Goal: Complete application form

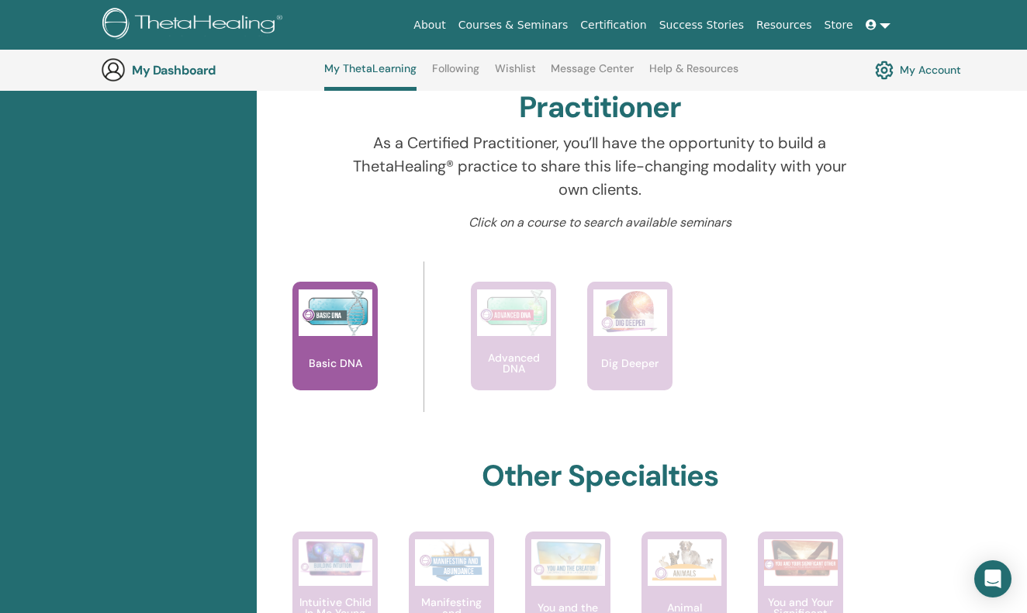
scroll to position [496, 0]
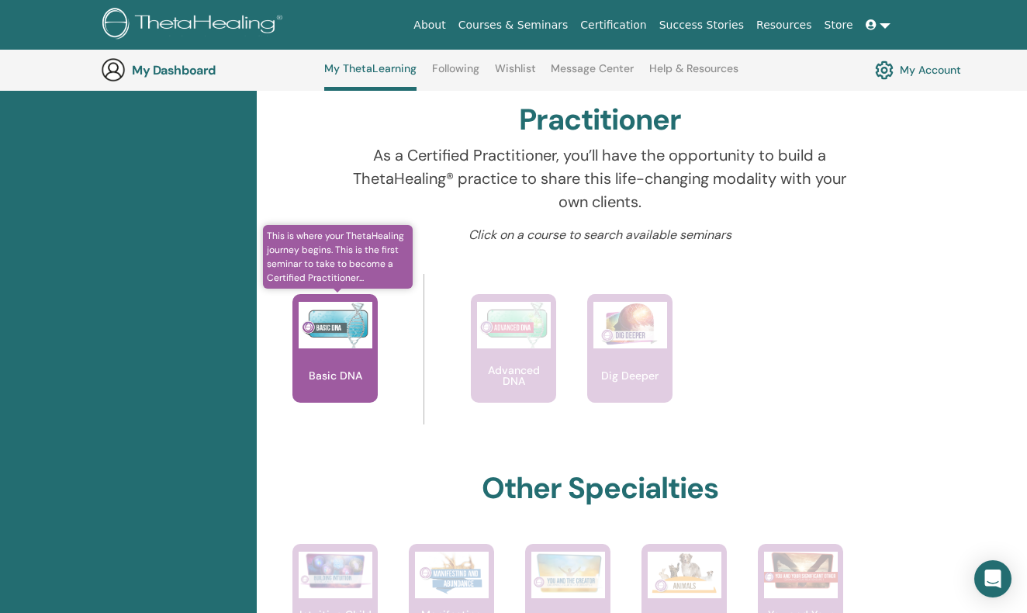
click at [334, 319] on img at bounding box center [336, 325] width 74 height 47
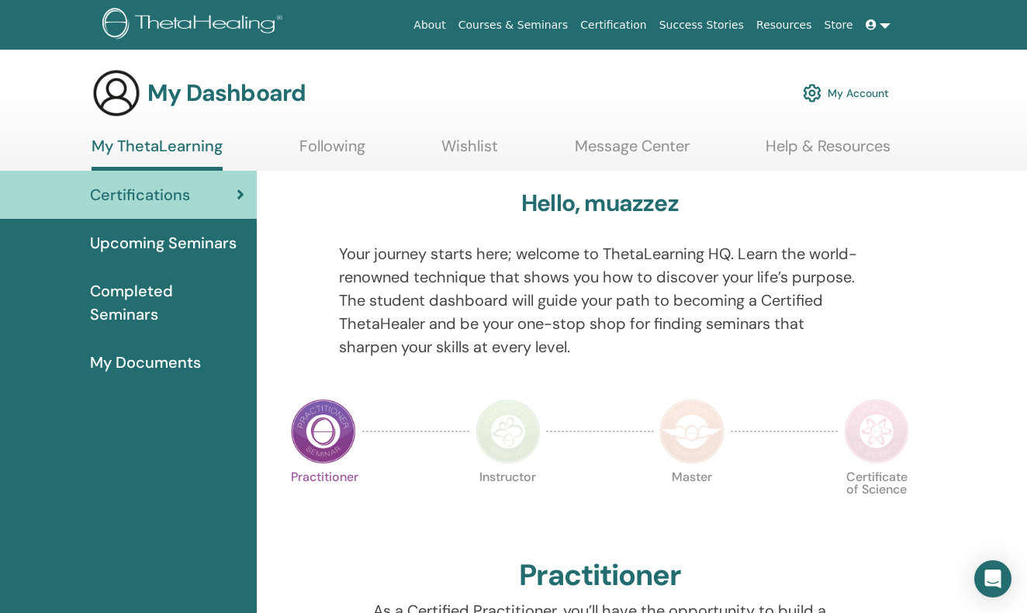
click at [327, 433] on img at bounding box center [323, 431] width 65 height 65
click at [162, 351] on span "My Documents" at bounding box center [145, 362] width 111 height 23
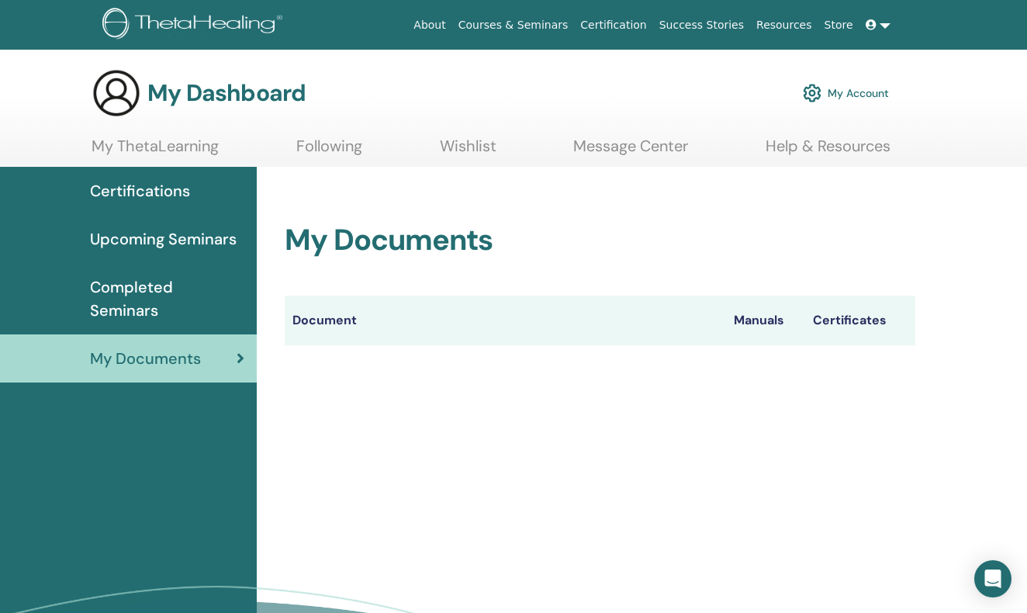
click at [137, 188] on span "Certifications" at bounding box center [140, 190] width 100 height 23
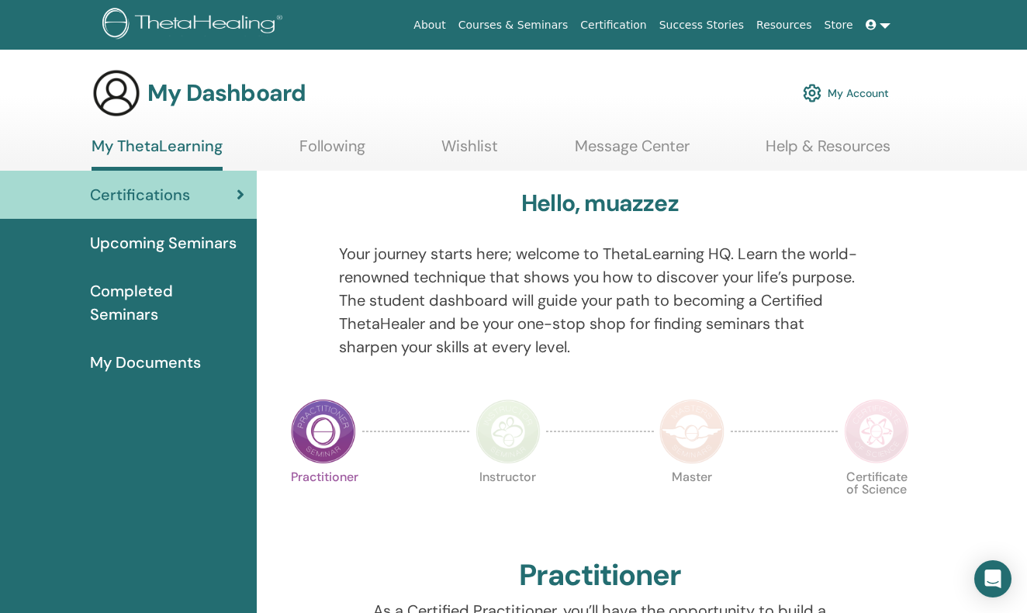
click at [328, 146] on link "Following" at bounding box center [332, 152] width 66 height 30
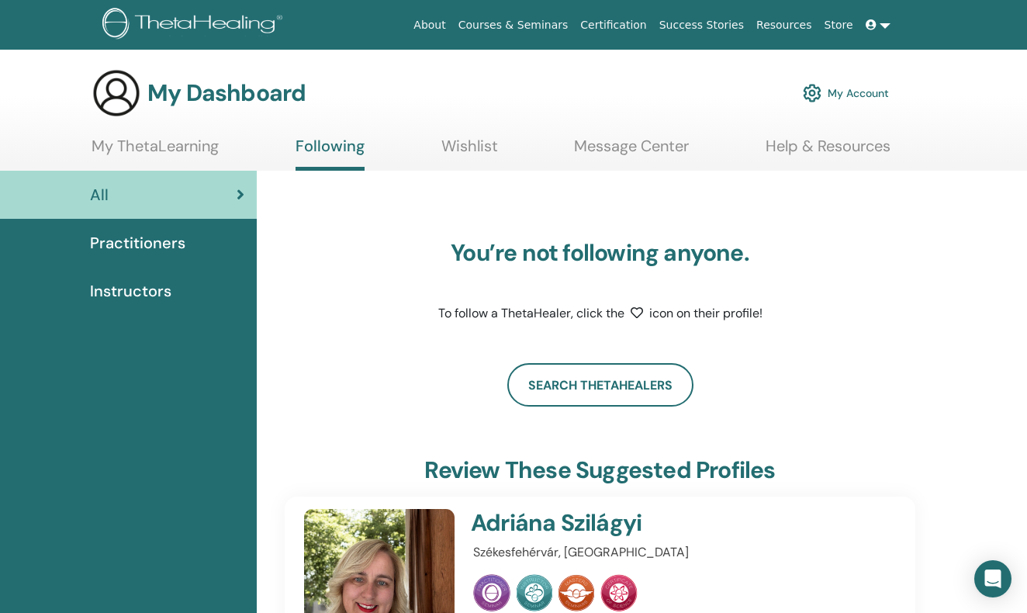
click at [845, 91] on link "My Account" at bounding box center [846, 93] width 86 height 34
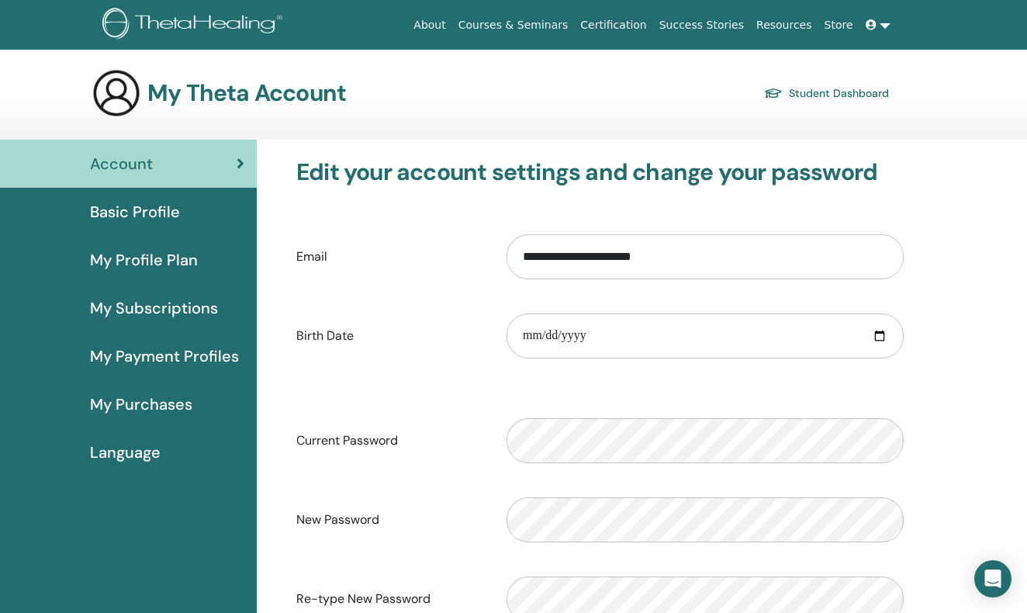
click at [842, 91] on link "Student Dashboard" at bounding box center [826, 93] width 125 height 22
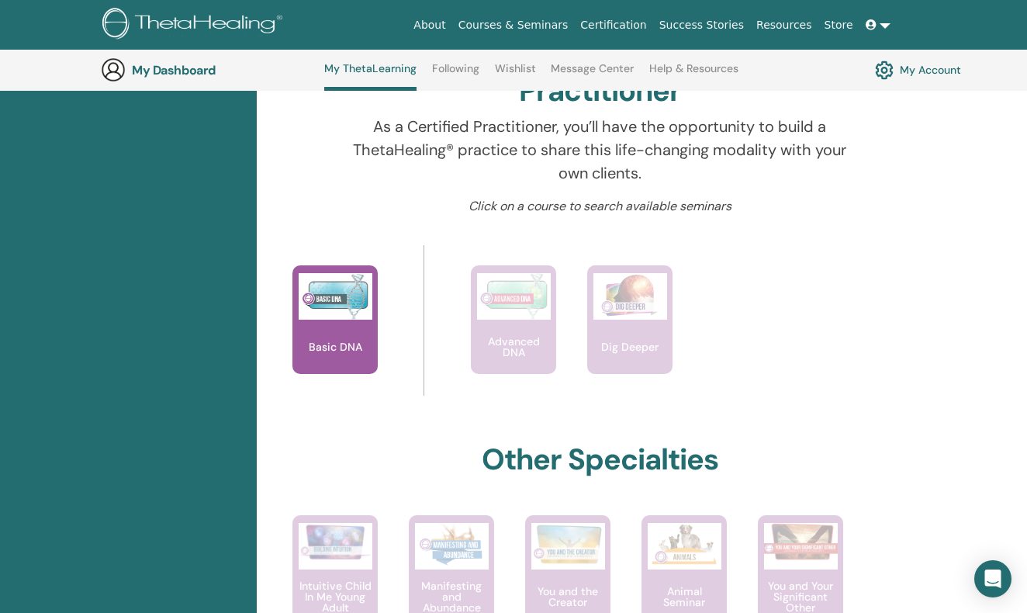
scroll to position [517, 0]
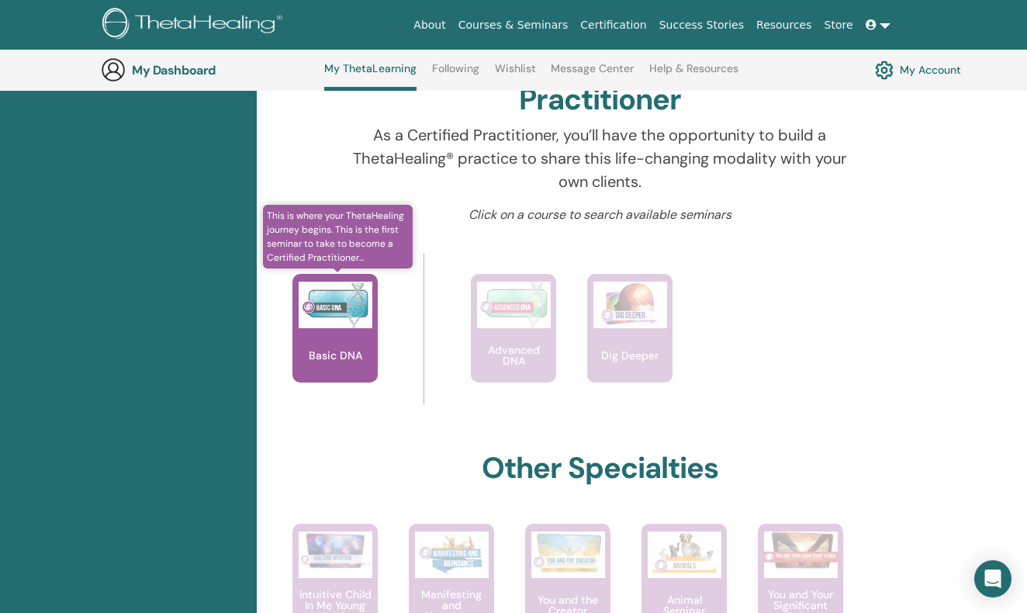
click at [337, 361] on div "Basic DNA" at bounding box center [334, 328] width 85 height 109
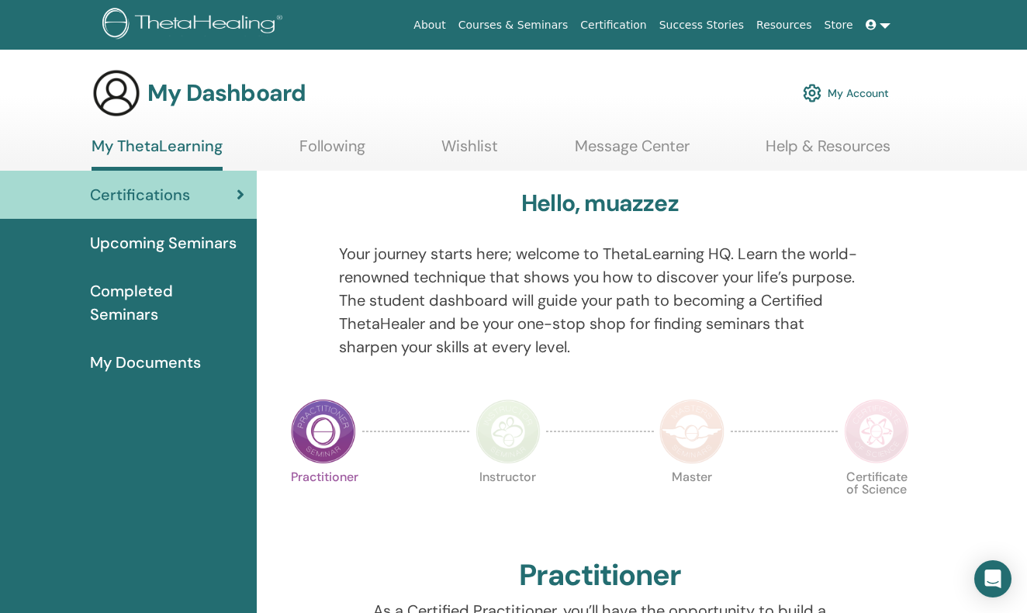
click at [142, 140] on link "My ThetaLearning" at bounding box center [157, 154] width 131 height 34
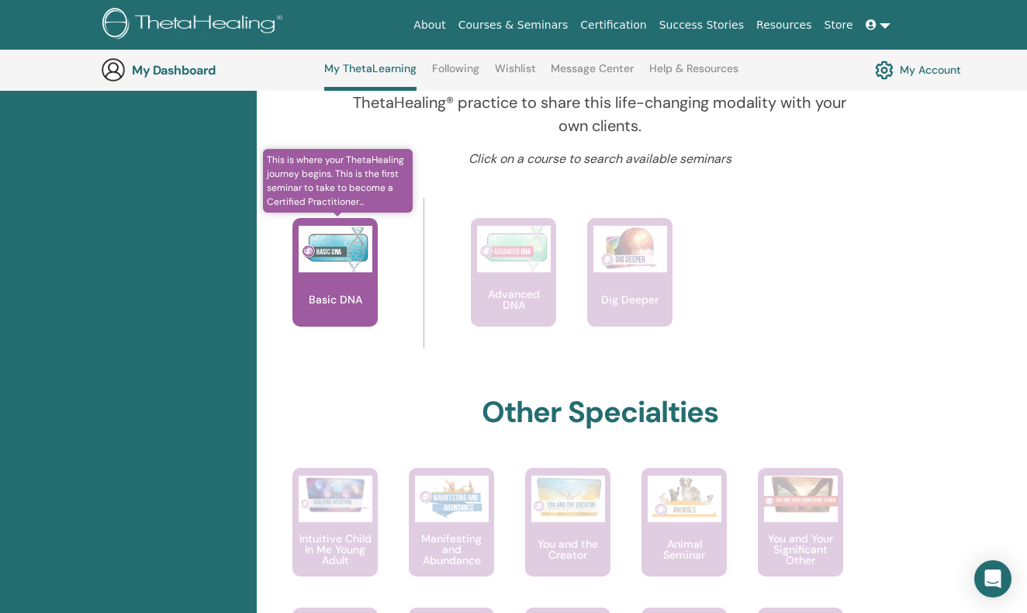
scroll to position [573, 0]
click at [322, 281] on div "Basic DNA" at bounding box center [334, 271] width 85 height 109
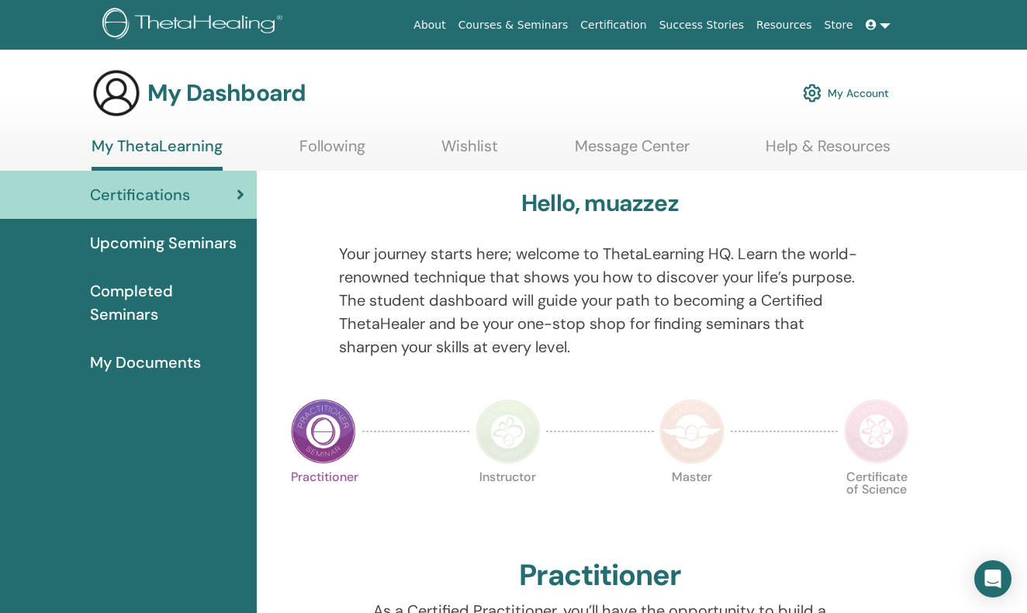
click at [319, 425] on img at bounding box center [323, 431] width 65 height 65
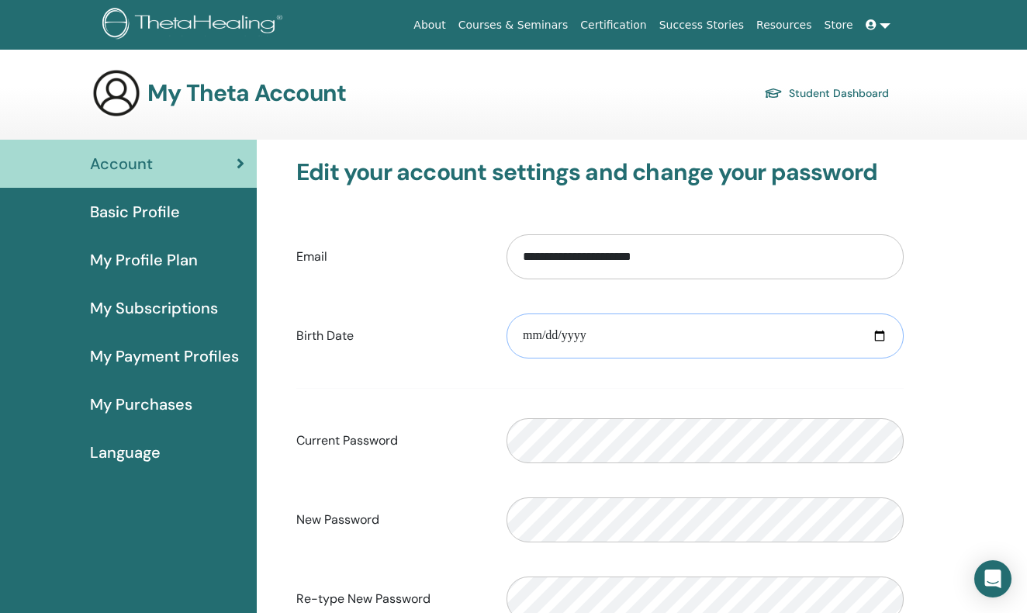
click at [535, 335] on input "date" at bounding box center [704, 335] width 397 height 45
click at [551, 336] on input "date" at bounding box center [704, 335] width 397 height 45
click at [581, 337] on input "date" at bounding box center [704, 335] width 397 height 45
type input "**********"
click at [982, 359] on div "**********" at bounding box center [642, 507] width 770 height 735
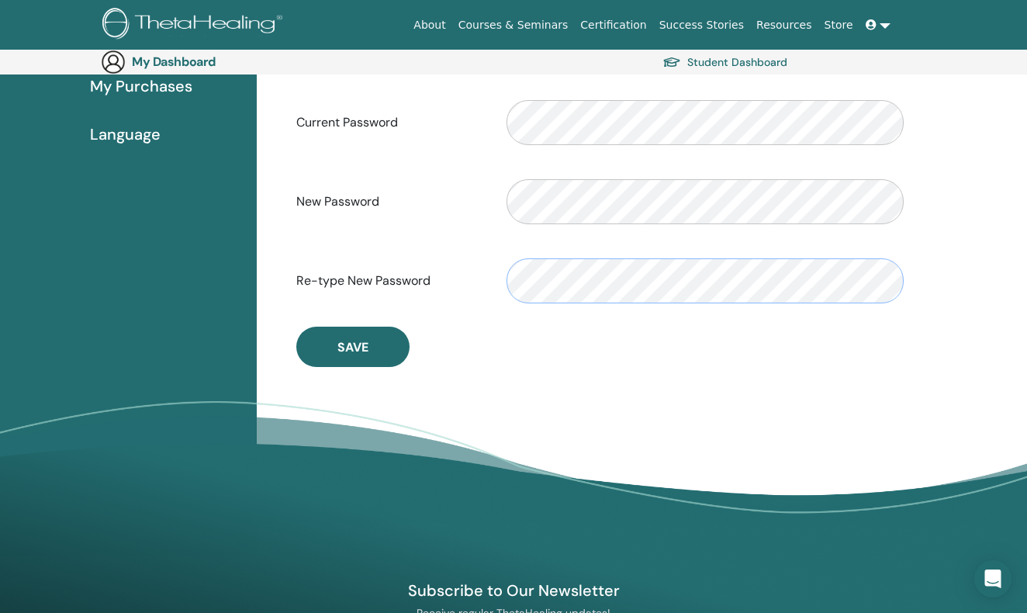
scroll to position [309, 0]
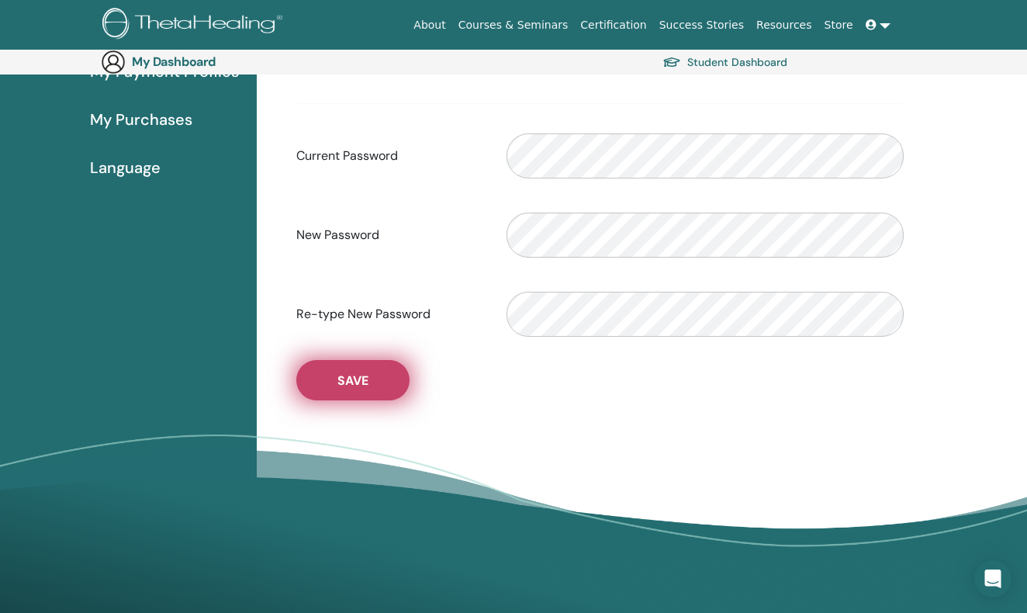
click at [369, 386] on button "Save" at bounding box center [352, 380] width 113 height 40
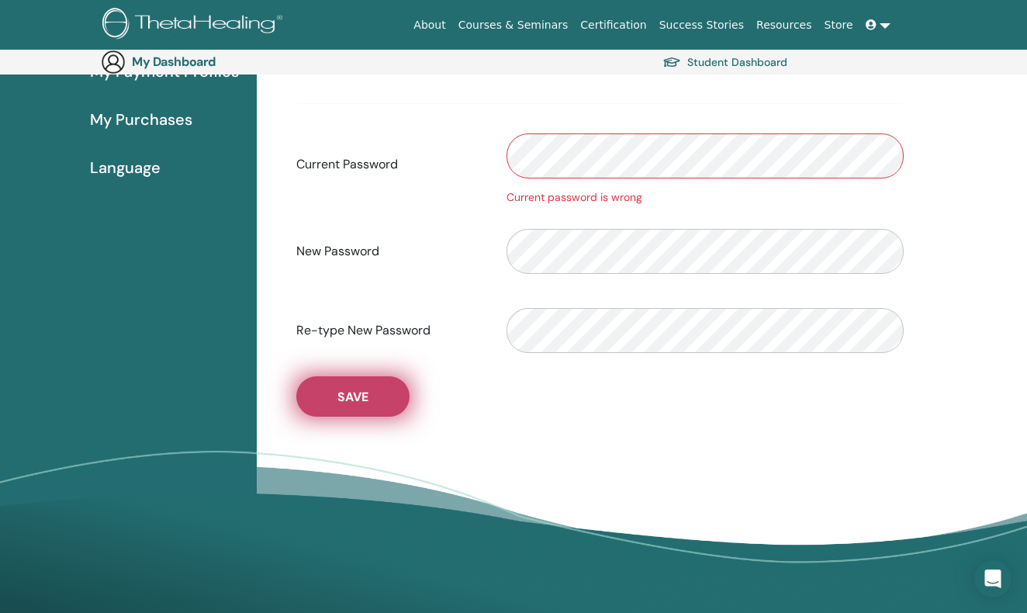
click at [366, 405] on span "Save" at bounding box center [352, 397] width 31 height 16
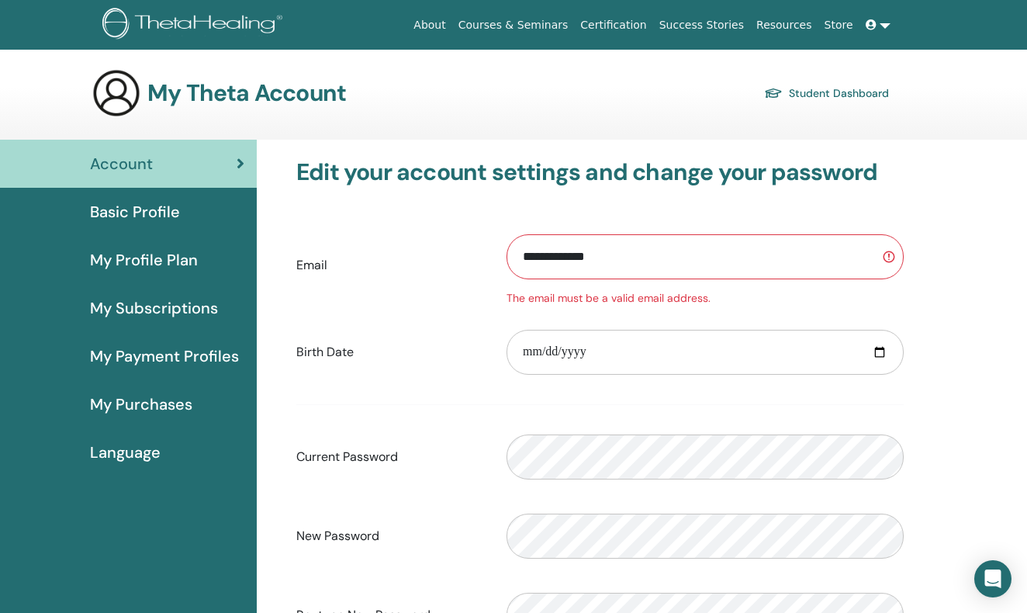
scroll to position [0, 0]
click at [610, 258] on input "**********" at bounding box center [704, 256] width 397 height 45
type input "*"
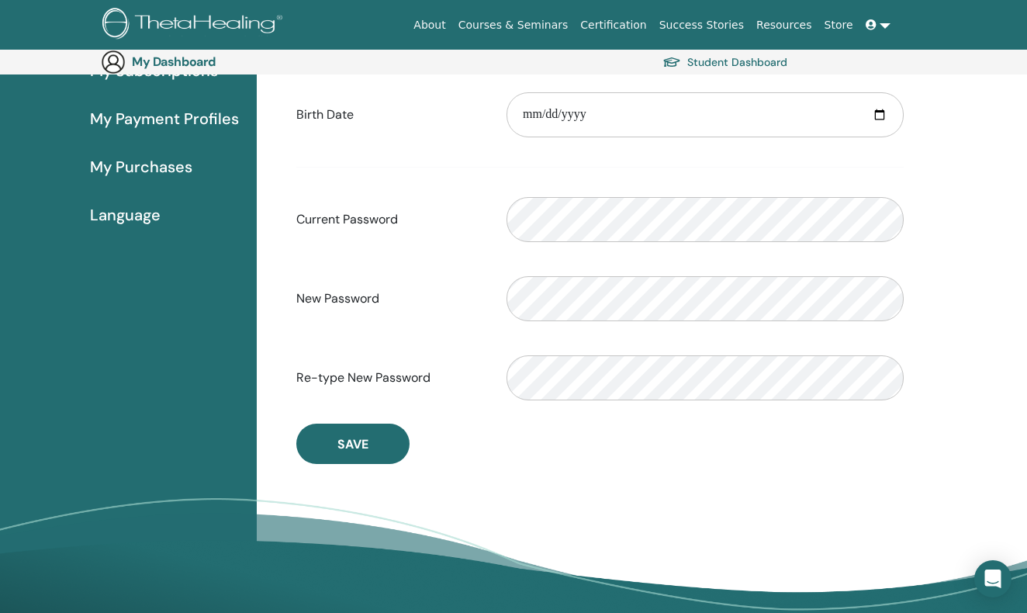
scroll to position [265, 0]
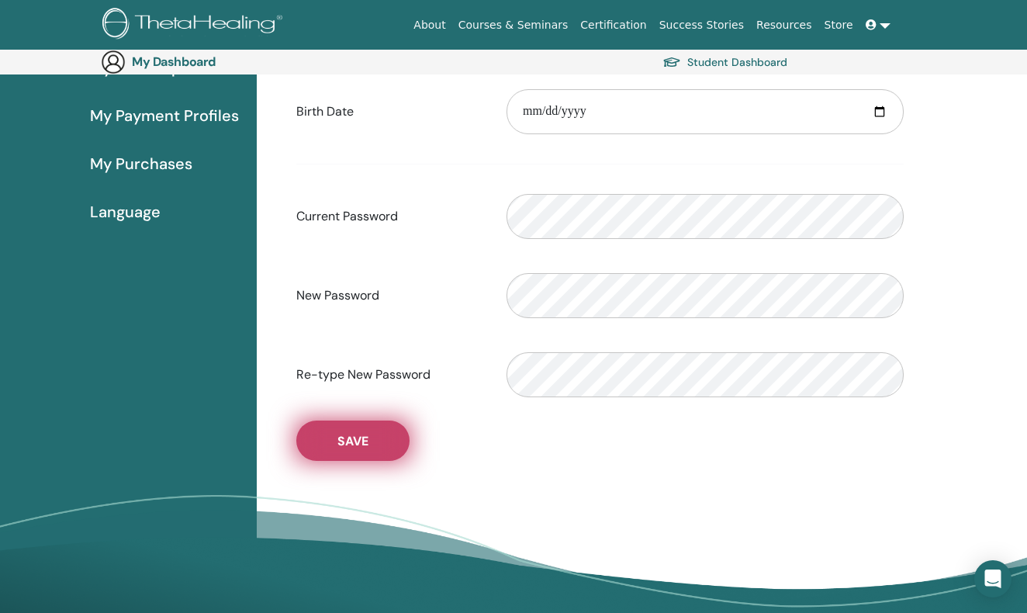
click at [343, 449] on span "Save" at bounding box center [352, 441] width 31 height 16
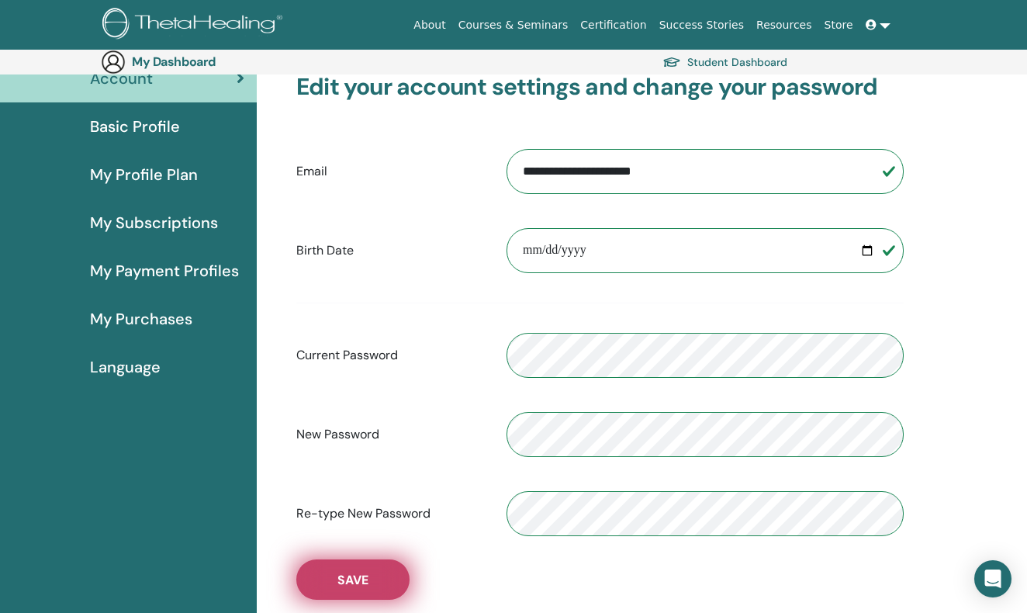
scroll to position [109, 0]
click at [352, 586] on span "Save" at bounding box center [352, 580] width 31 height 16
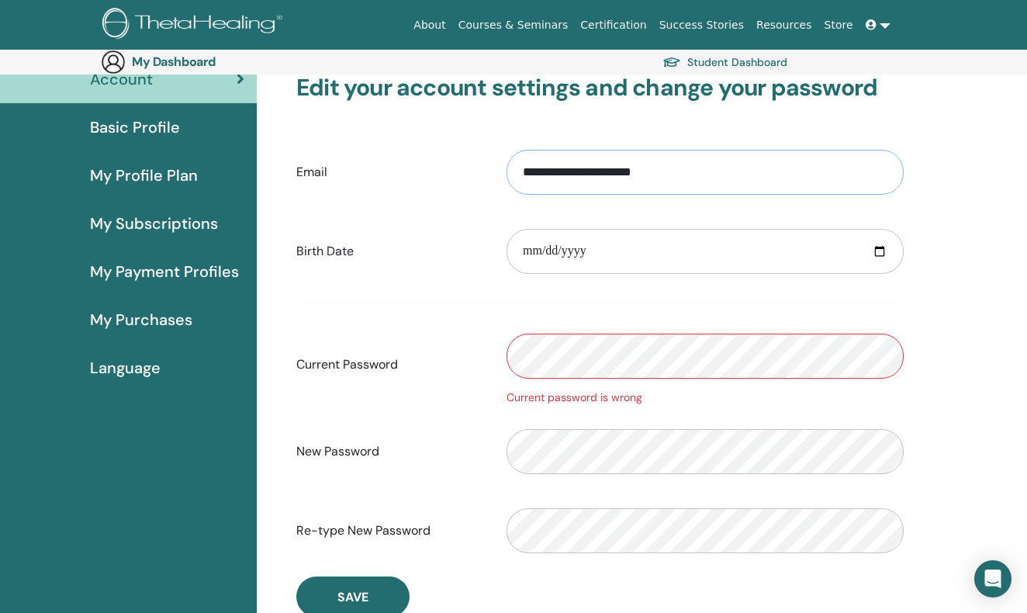
type input "**********"
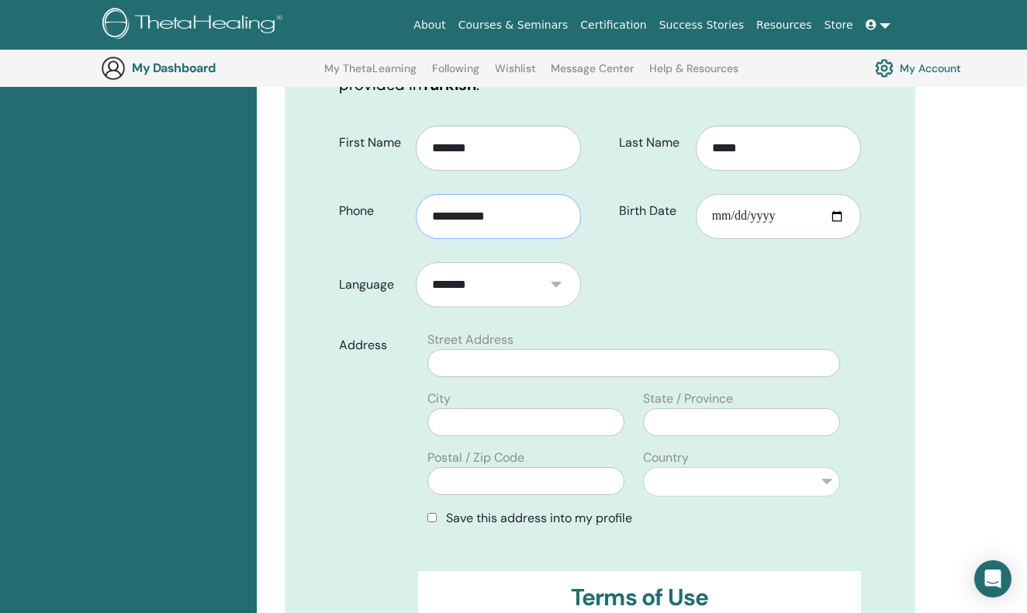
scroll to position [333, 0]
type input "**********"
type input "*"
type input "**********"
type input "*"
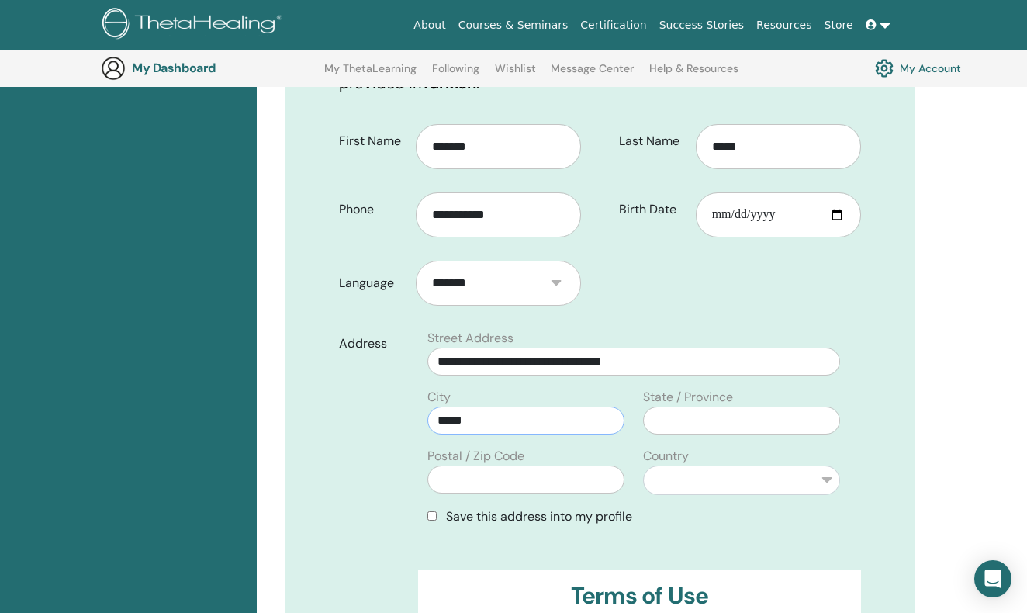
type input "*****"
select select "***"
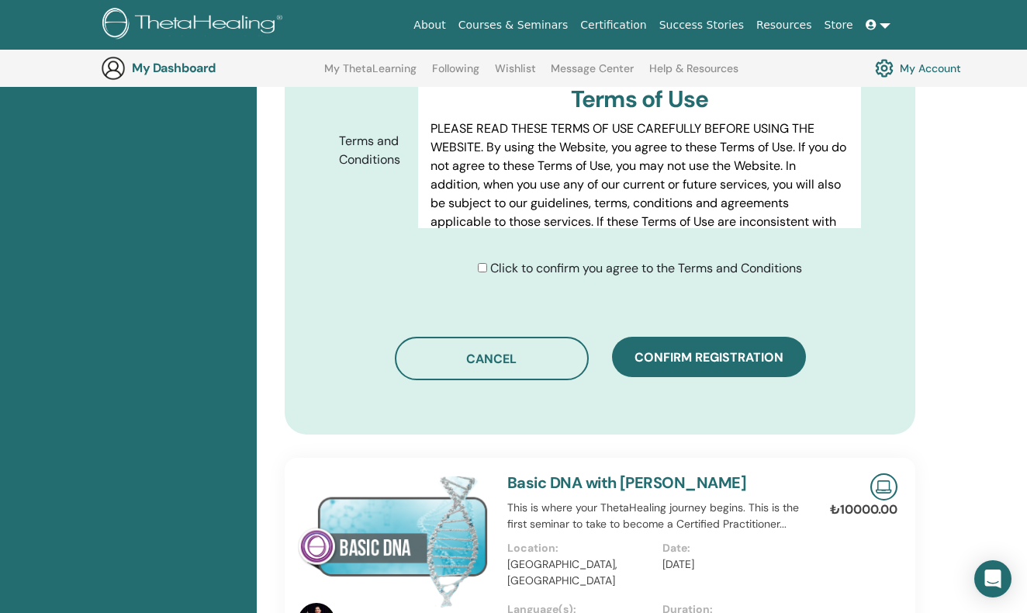
scroll to position [831, 0]
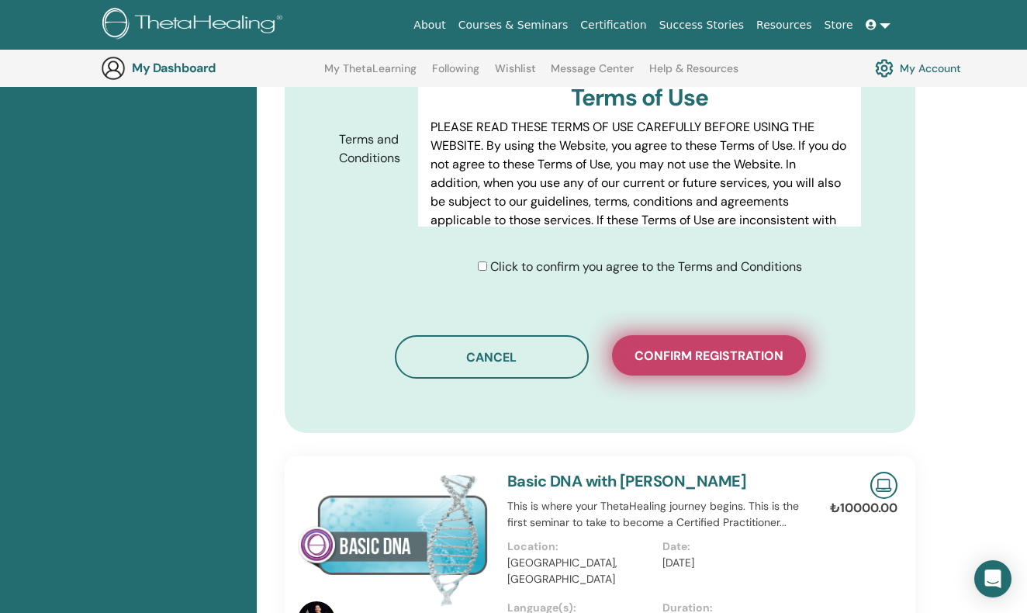
click at [725, 347] on span "Confirm registration" at bounding box center [708, 355] width 149 height 16
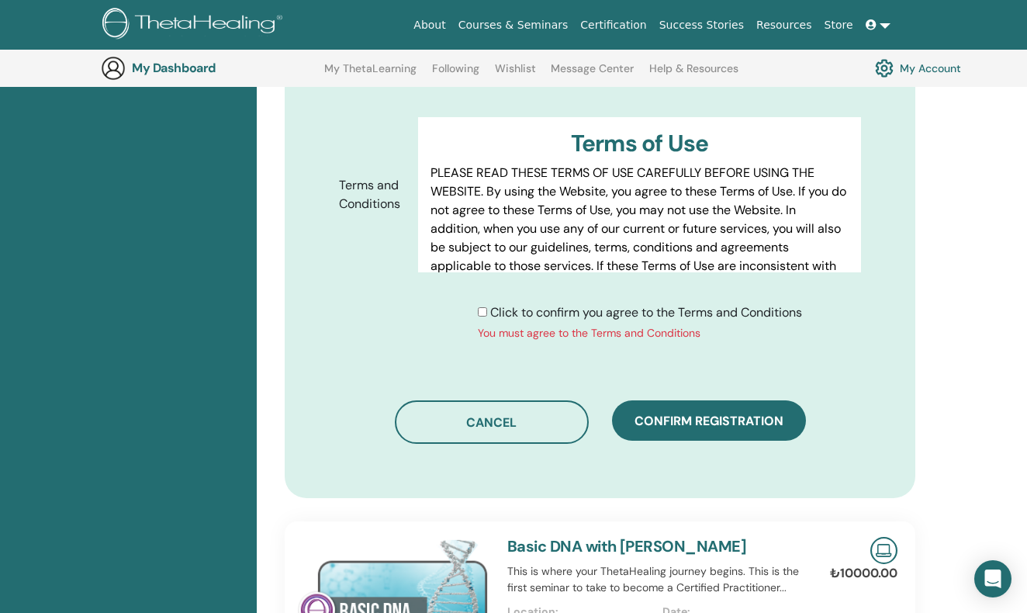
scroll to position [809, 0]
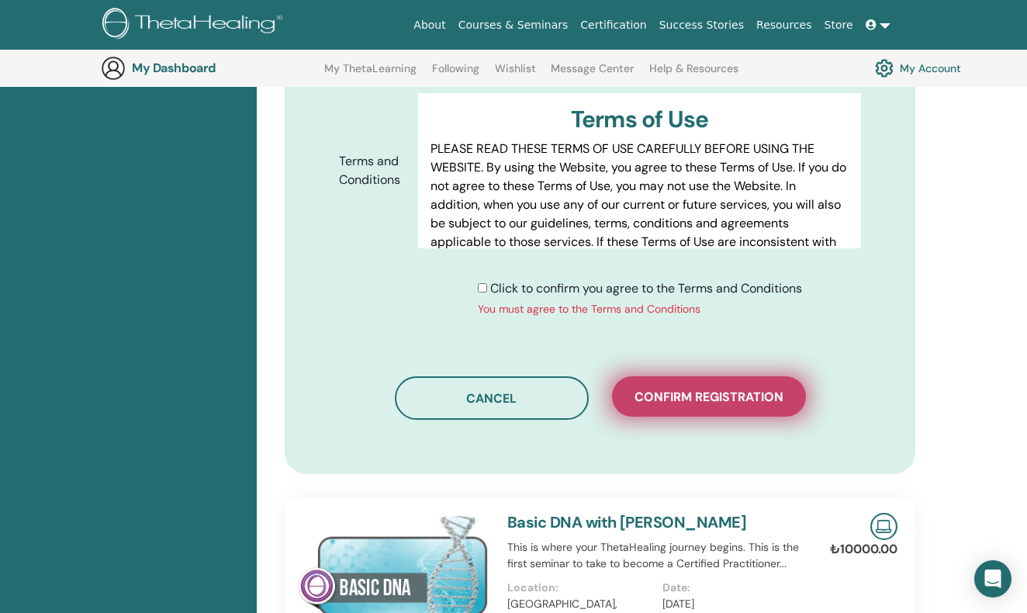
click at [721, 389] on span "Confirm registration" at bounding box center [708, 397] width 149 height 16
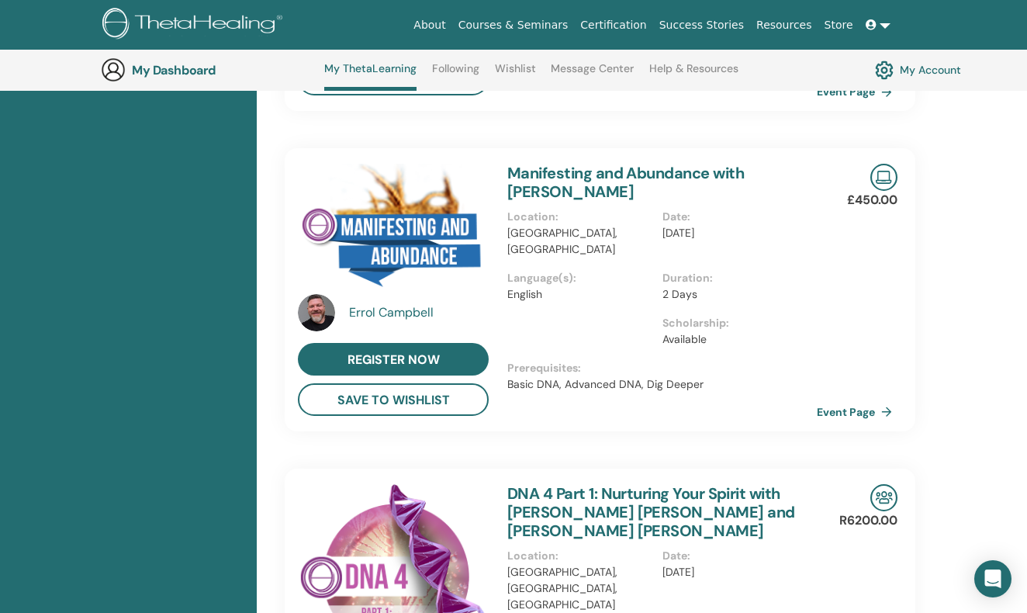
scroll to position [906, 0]
